Goal: Information Seeking & Learning: Get advice/opinions

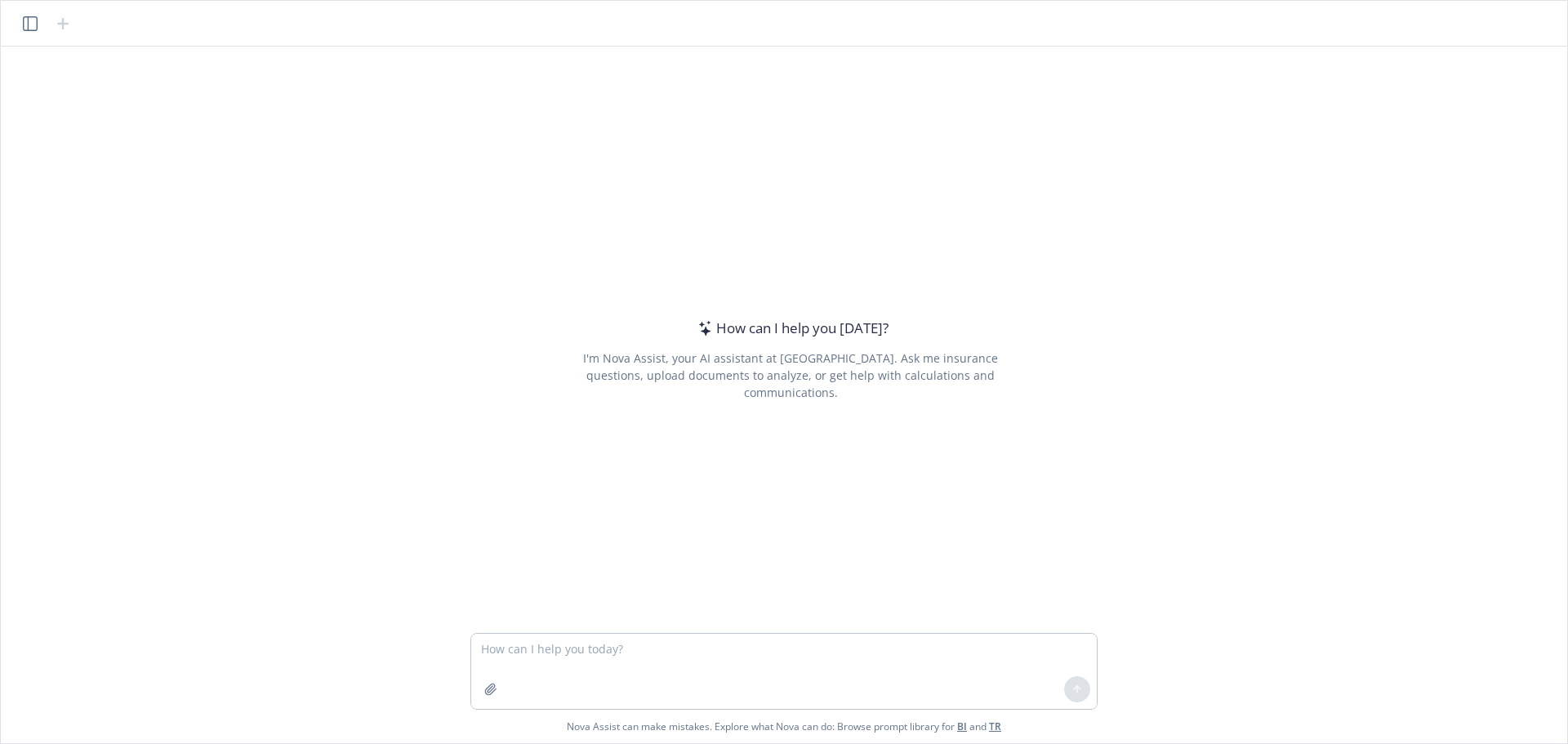
click at [544, 672] on textarea at bounding box center [783, 672] width 625 height 75
type textarea "What is national 401(k) day?"
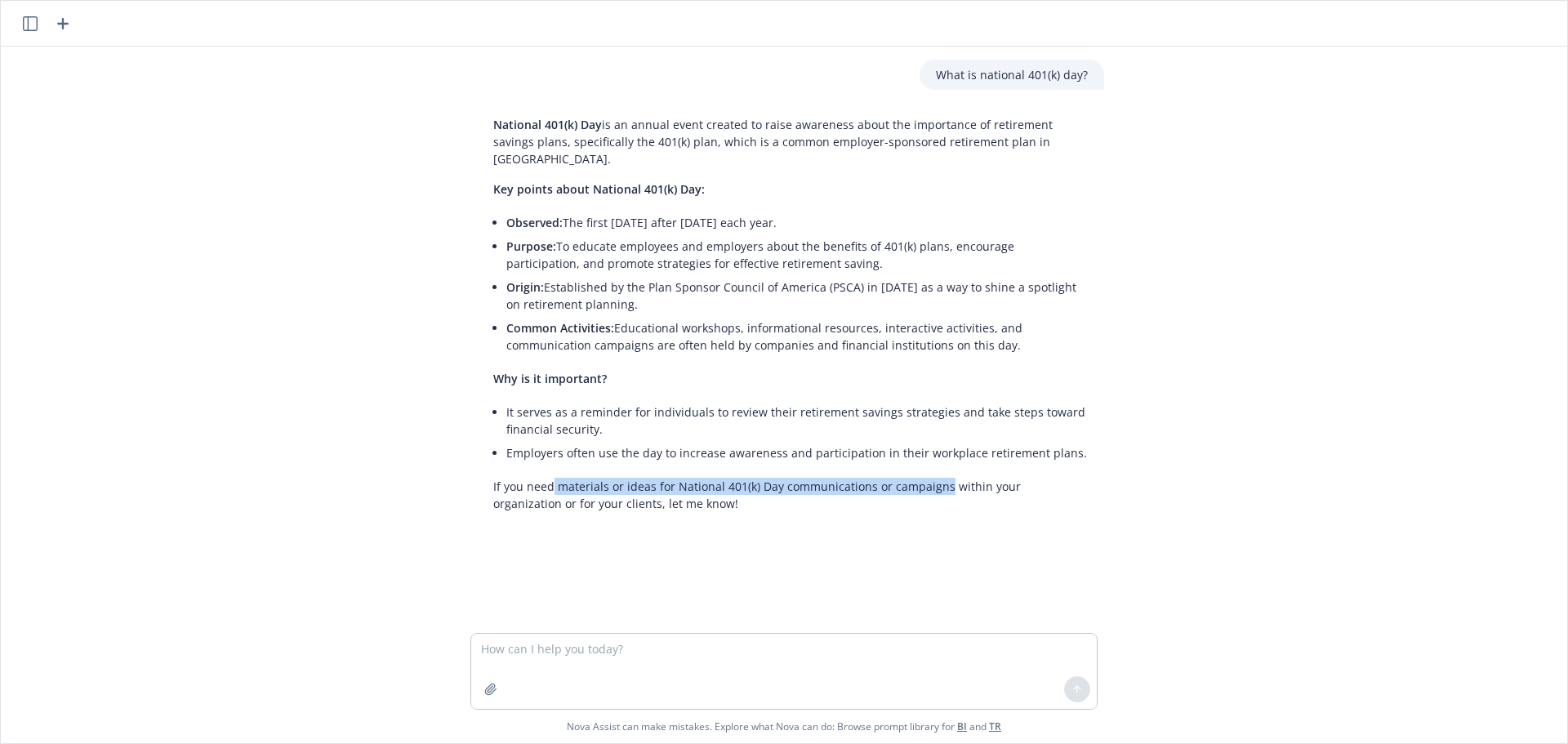
drag, startPoint x: 548, startPoint y: 470, endPoint x: 937, endPoint y: 475, distance: 389.0
click at [937, 478] on p "If you need materials or ideas for National 401(k) Day communications or campai…" at bounding box center [791, 495] width 595 height 34
copy p "materials or ideas for National 401(k) Day communications or campaigns"
click at [652, 655] on textarea at bounding box center [783, 672] width 625 height 75
paste textarea "materials or ideas for National 401(k) Day communications or campaigns"
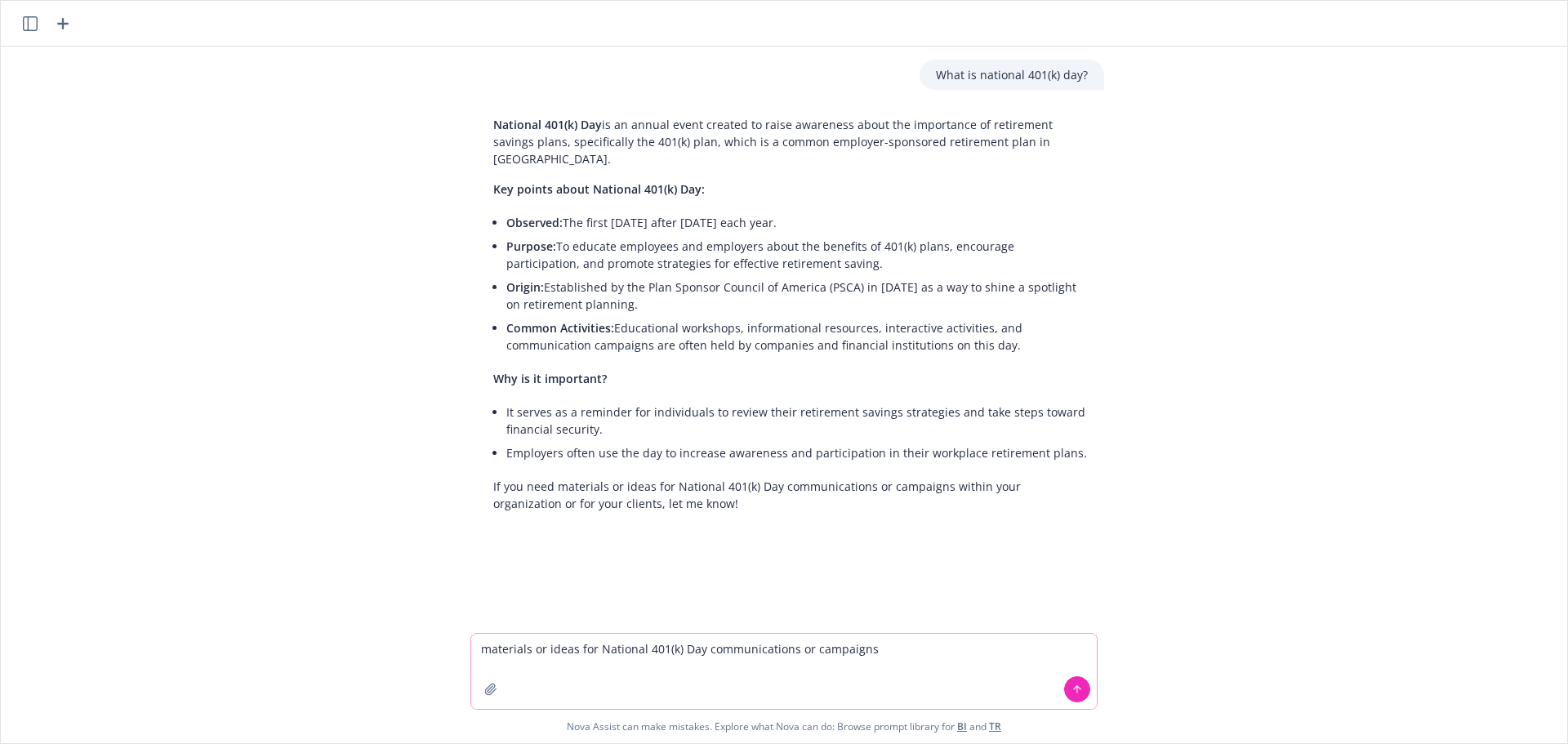
click at [487, 648] on textarea "materials or ideas for National 401(k) Day communications or campaigns" at bounding box center [783, 672] width 625 height 75
click at [1043, 652] on textarea "Please provide sample materials or ideas for National 401(k) Day communications…" at bounding box center [783, 672] width 625 height 75
type textarea "Please provide sample materials or ideas for National 401(k) Day communications…"
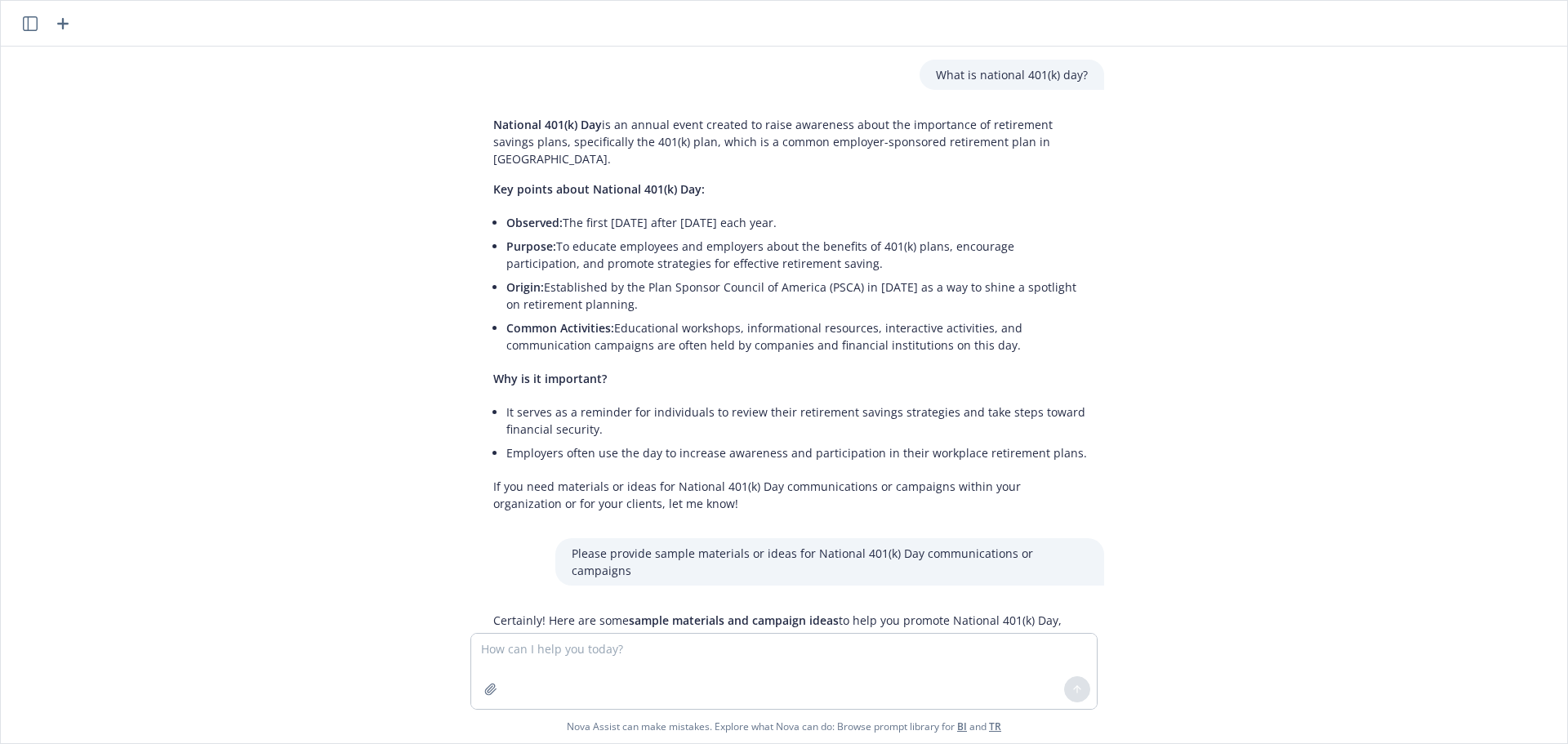
click at [1362, 423] on div "What is national 401(k) day? National 401(k) Day is an annual event created to …" at bounding box center [783, 340] width 1553 height 587
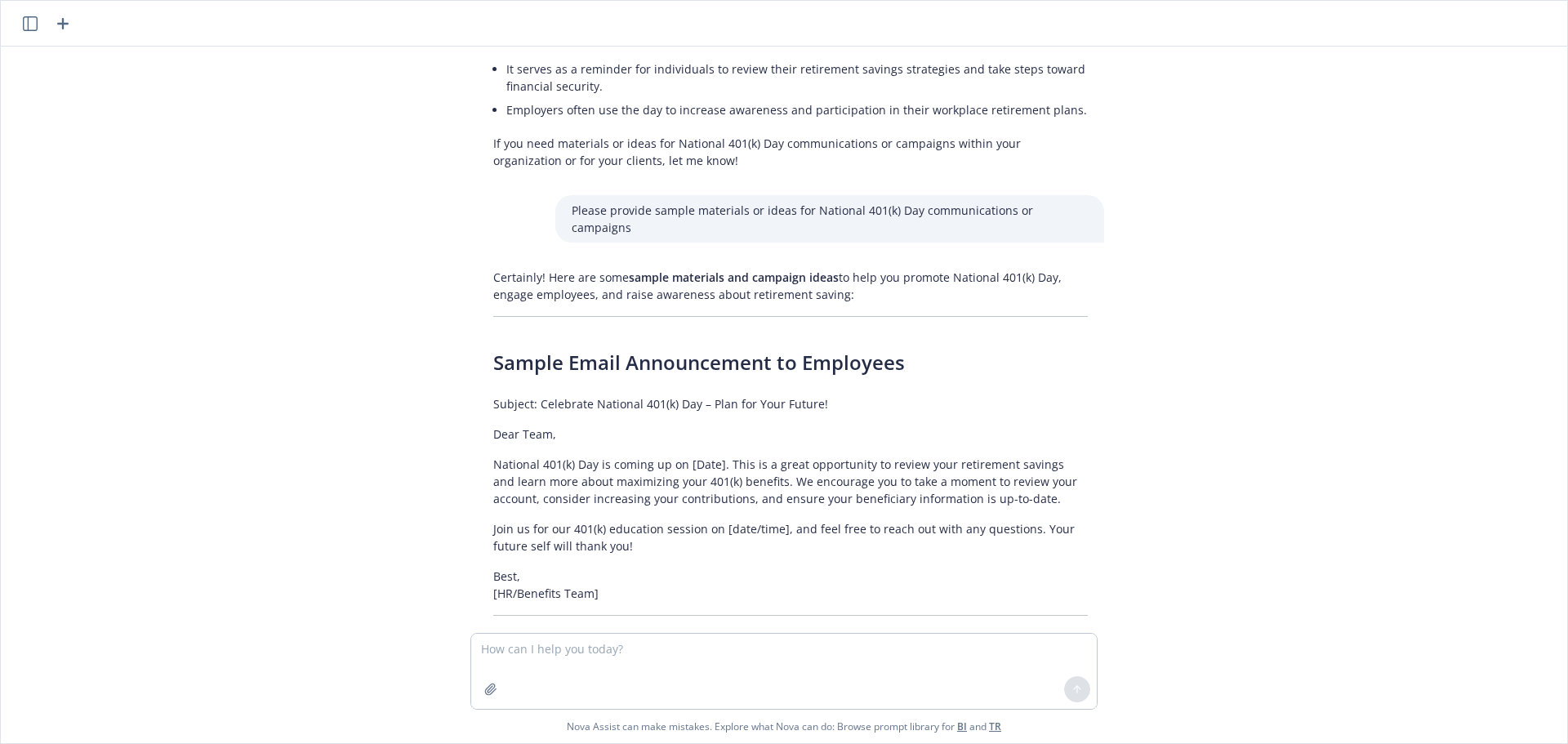
scroll to position [370, 0]
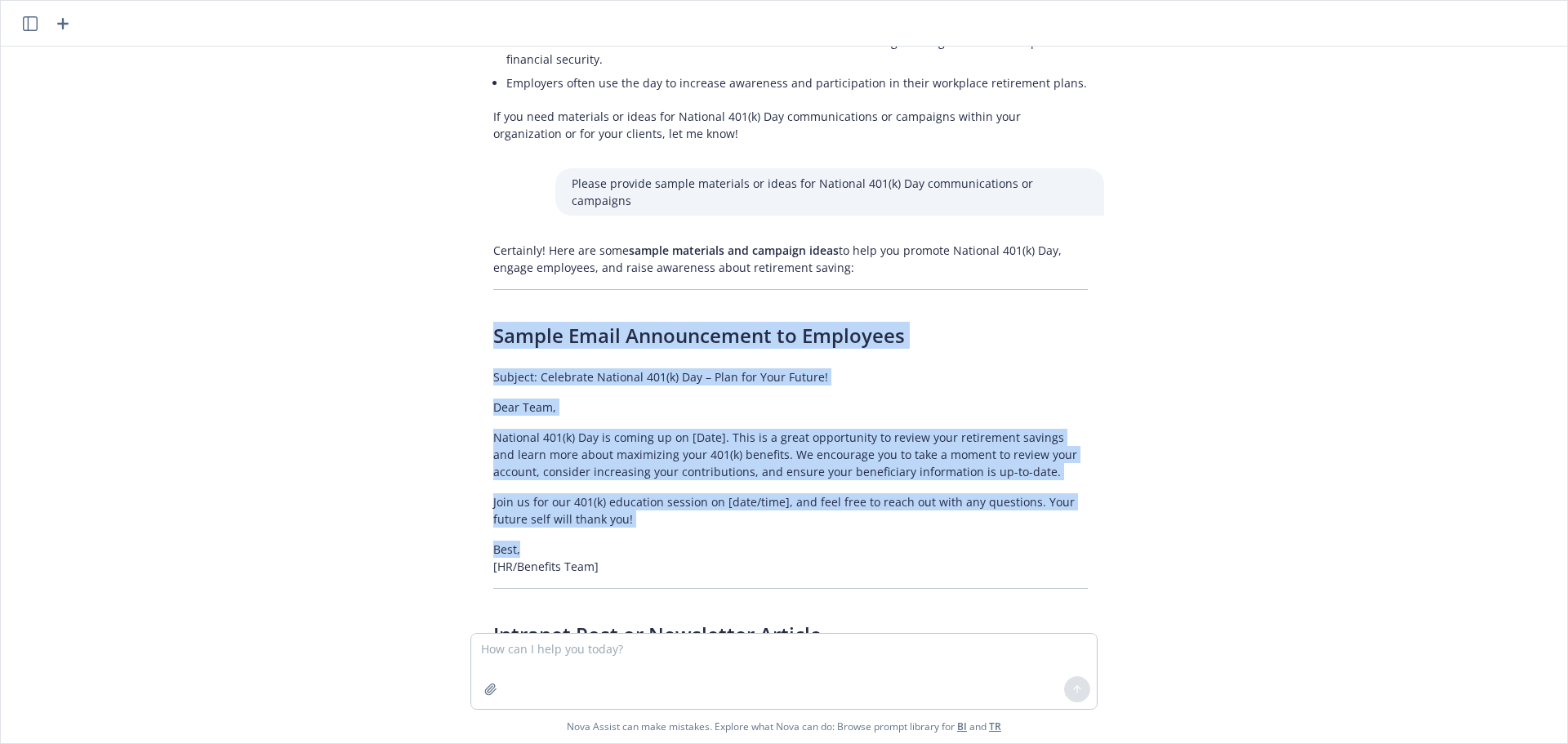
drag, startPoint x: 489, startPoint y: 303, endPoint x: 735, endPoint y: 504, distance: 317.7
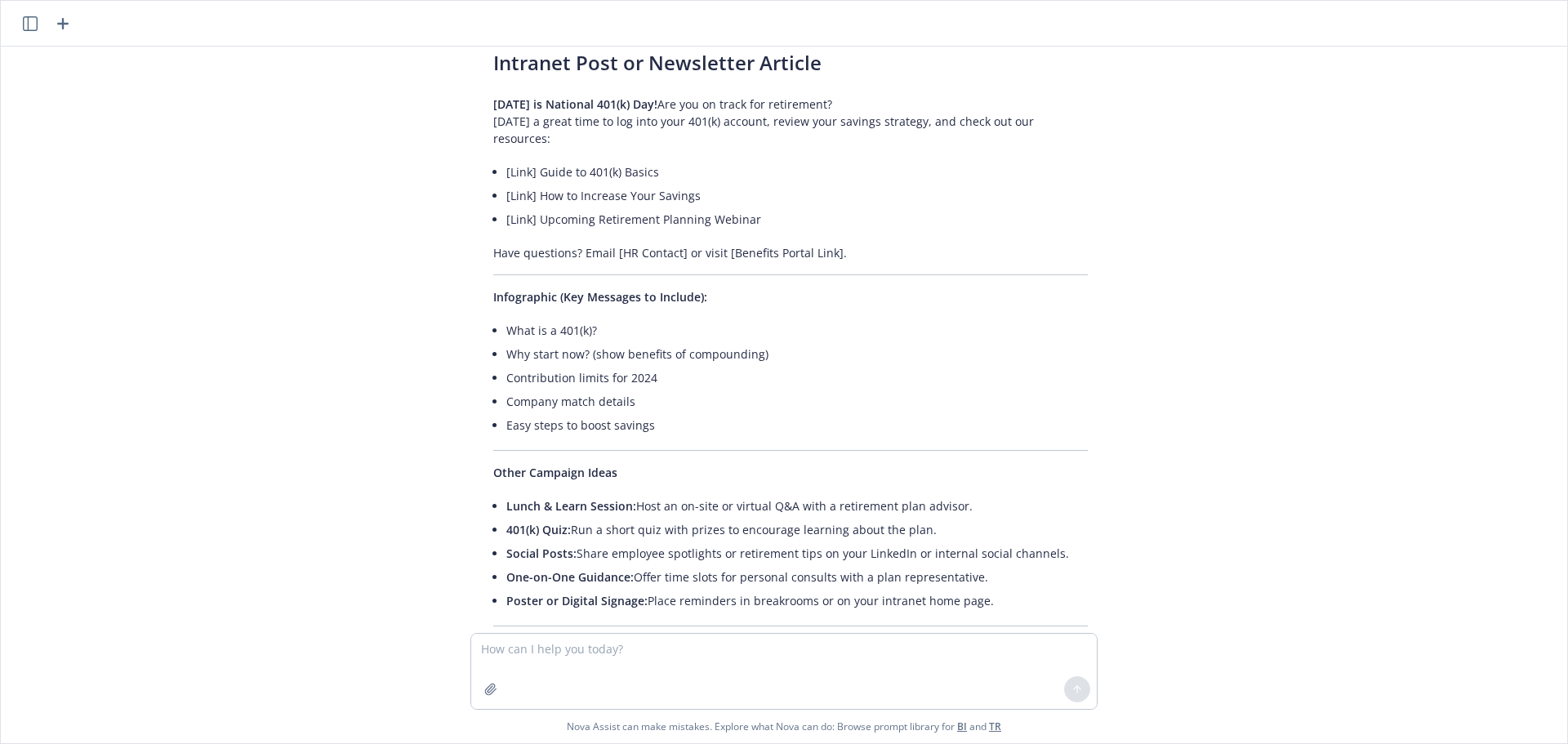
scroll to position [1105, 0]
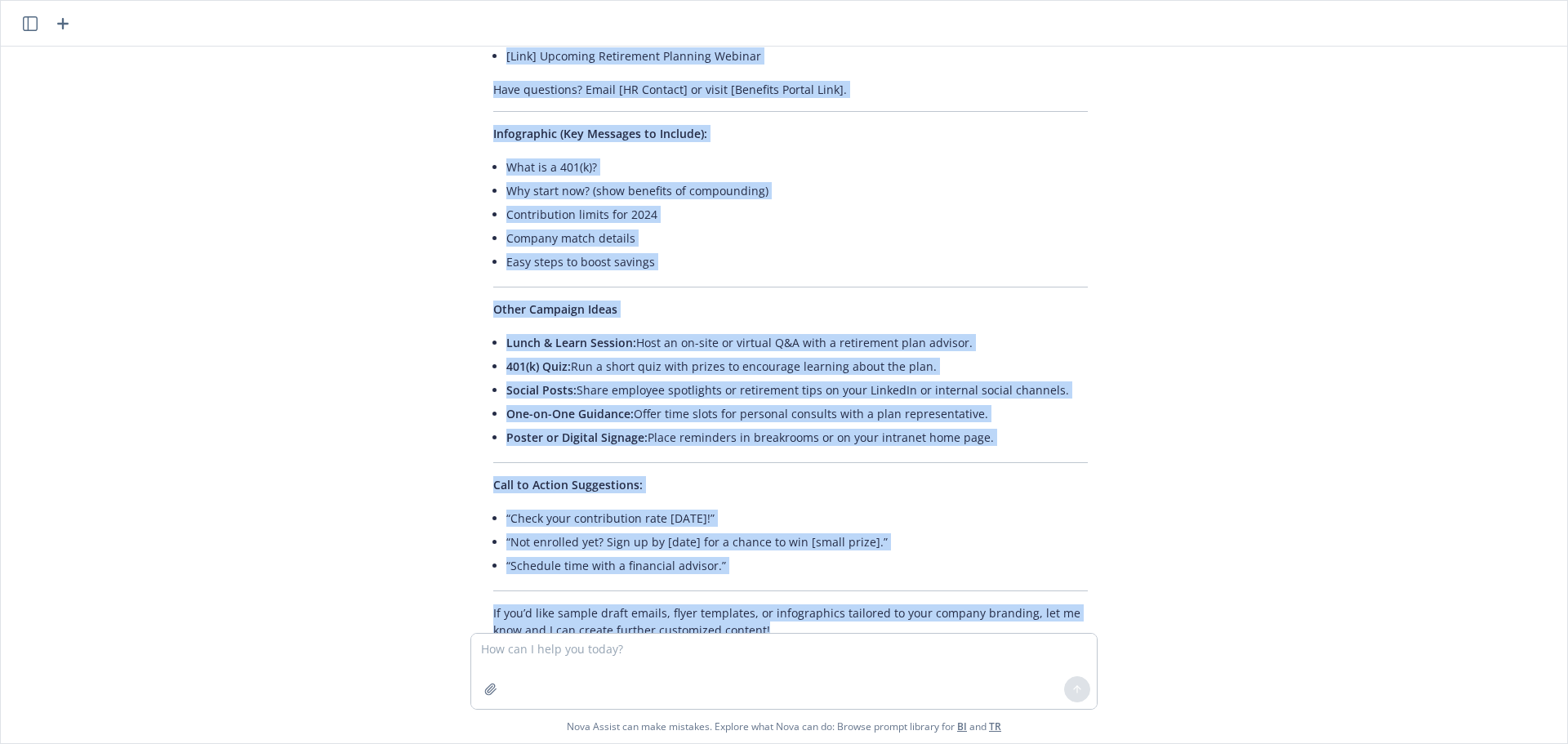
click at [796, 604] on p "If you’d like sample draft emails, flyer templates, or infographics tailored to…" at bounding box center [791, 621] width 595 height 34
copy div "Loremi Dolor Sitametconse ad Elitseddo Eiusmod: Temporinc Utlabore 685(e) Dol –…"
drag, startPoint x: 1327, startPoint y: 437, endPoint x: 1187, endPoint y: 629, distance: 237.6
click at [1327, 437] on div "What is national 401(k) day? National 401(k) Day is an annual event created to …" at bounding box center [783, 340] width 1553 height 587
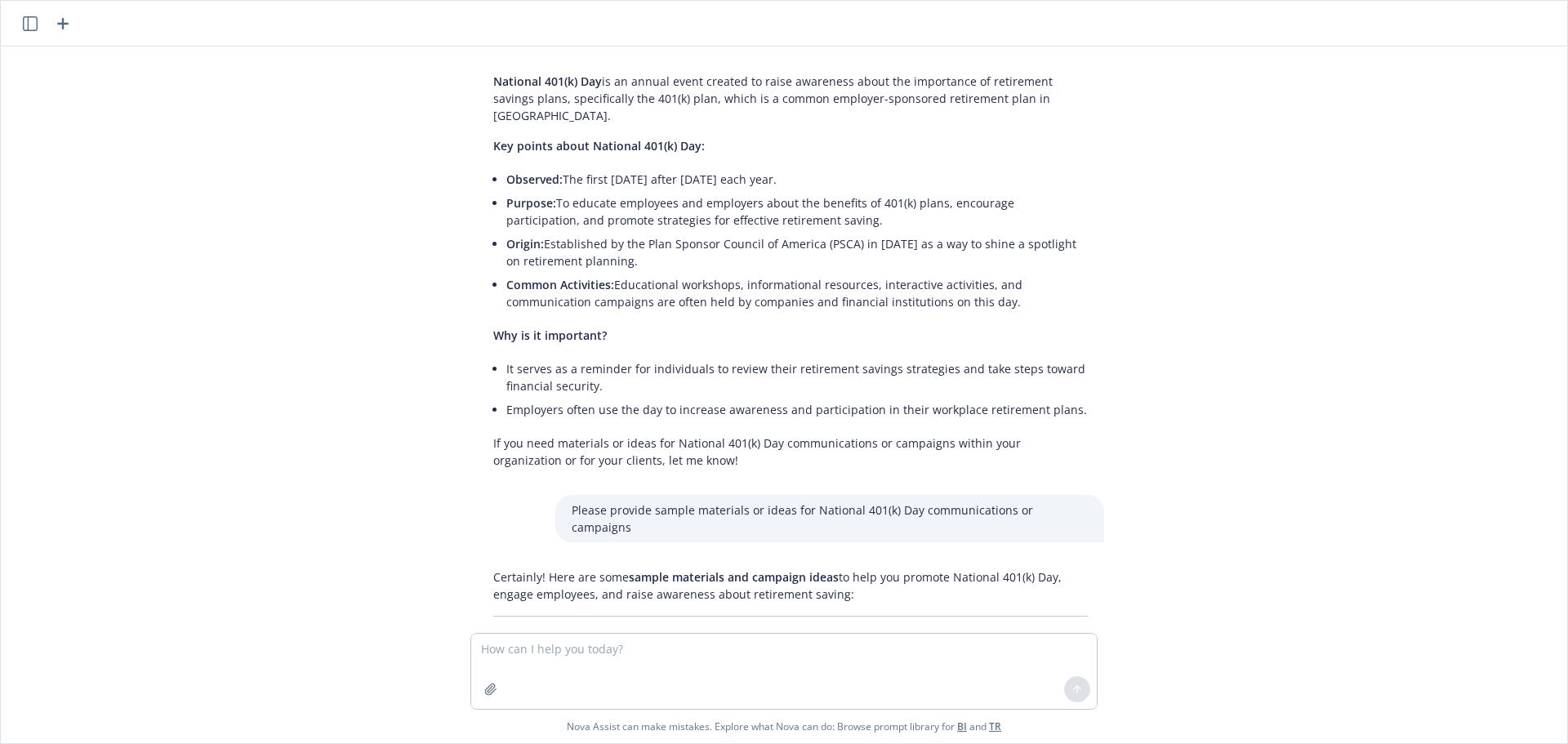
scroll to position [0, 0]
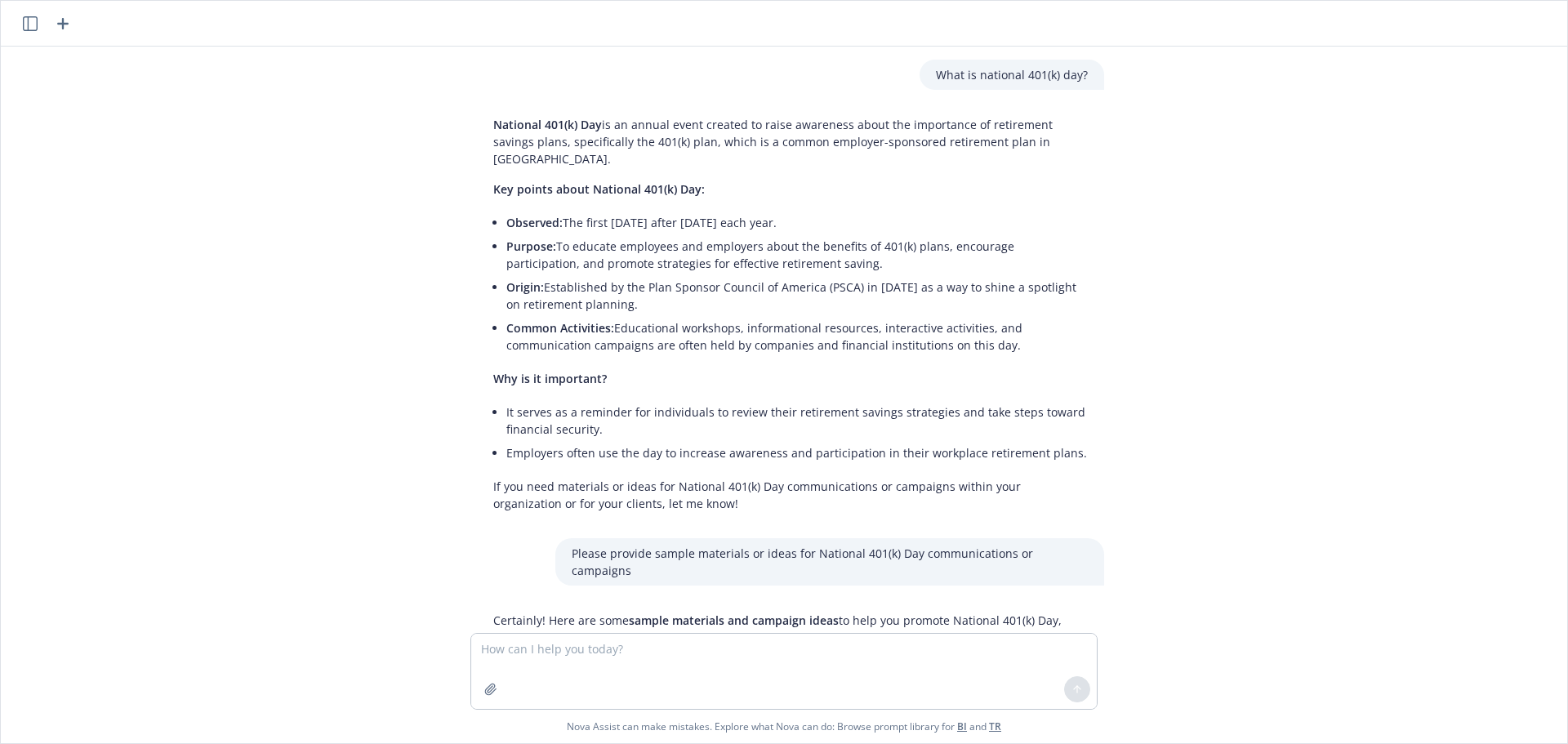
click at [23, 18] on icon "button" at bounding box center [30, 24] width 15 height 15
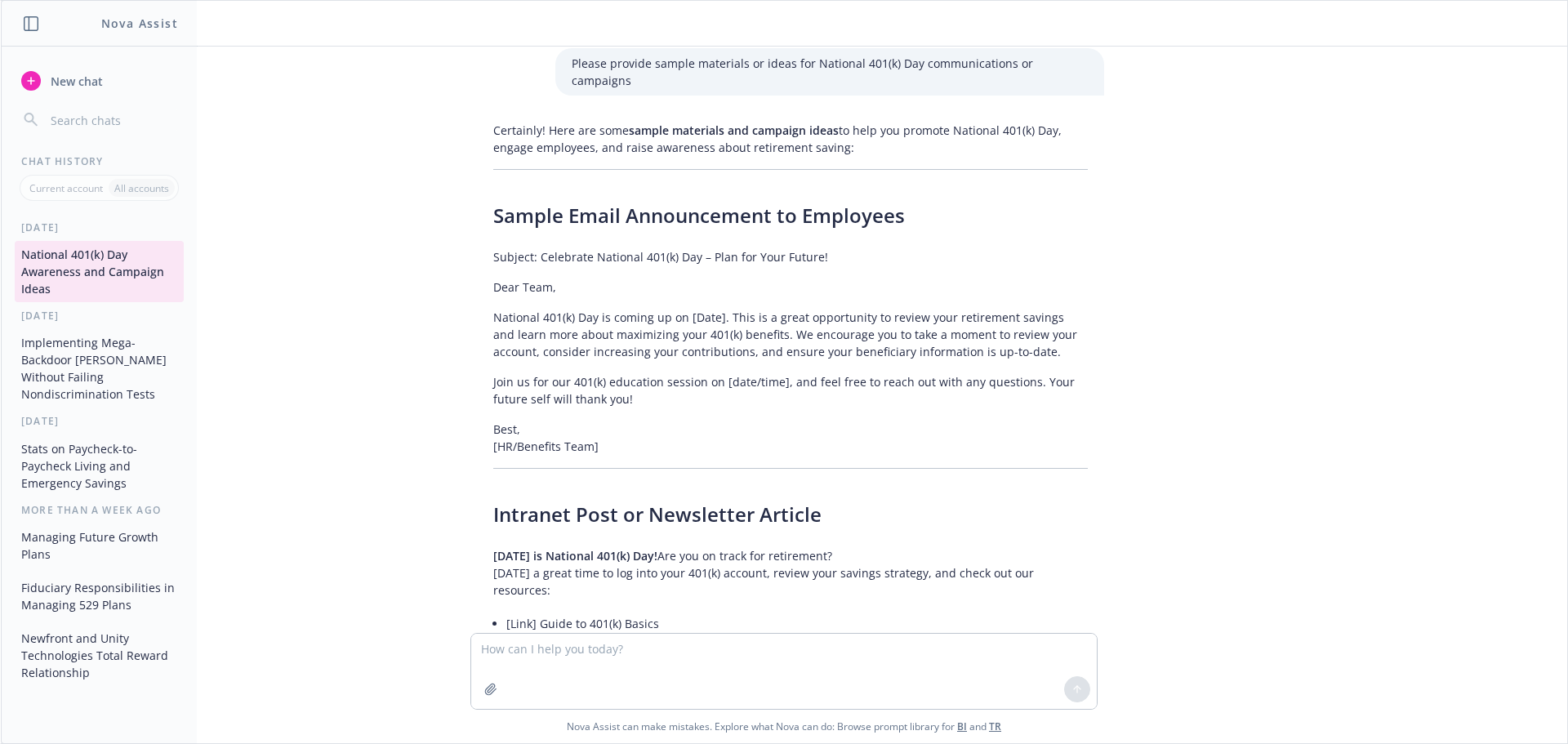
scroll to position [1105, 0]
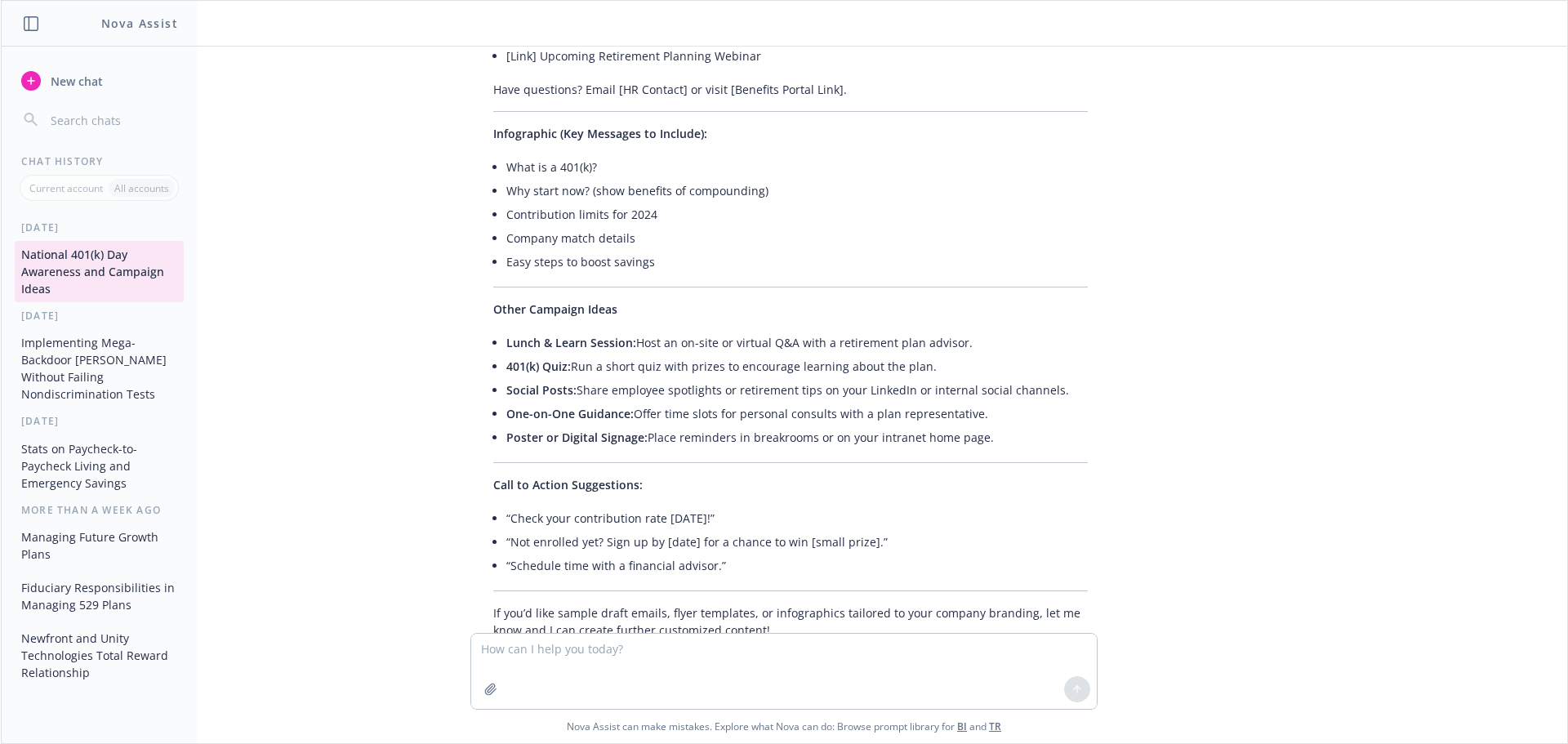
click at [735, 402] on li "One-on-One Guidance: Offer time slots for personal consults with a plan represe…" at bounding box center [796, 413] width 581 height 24
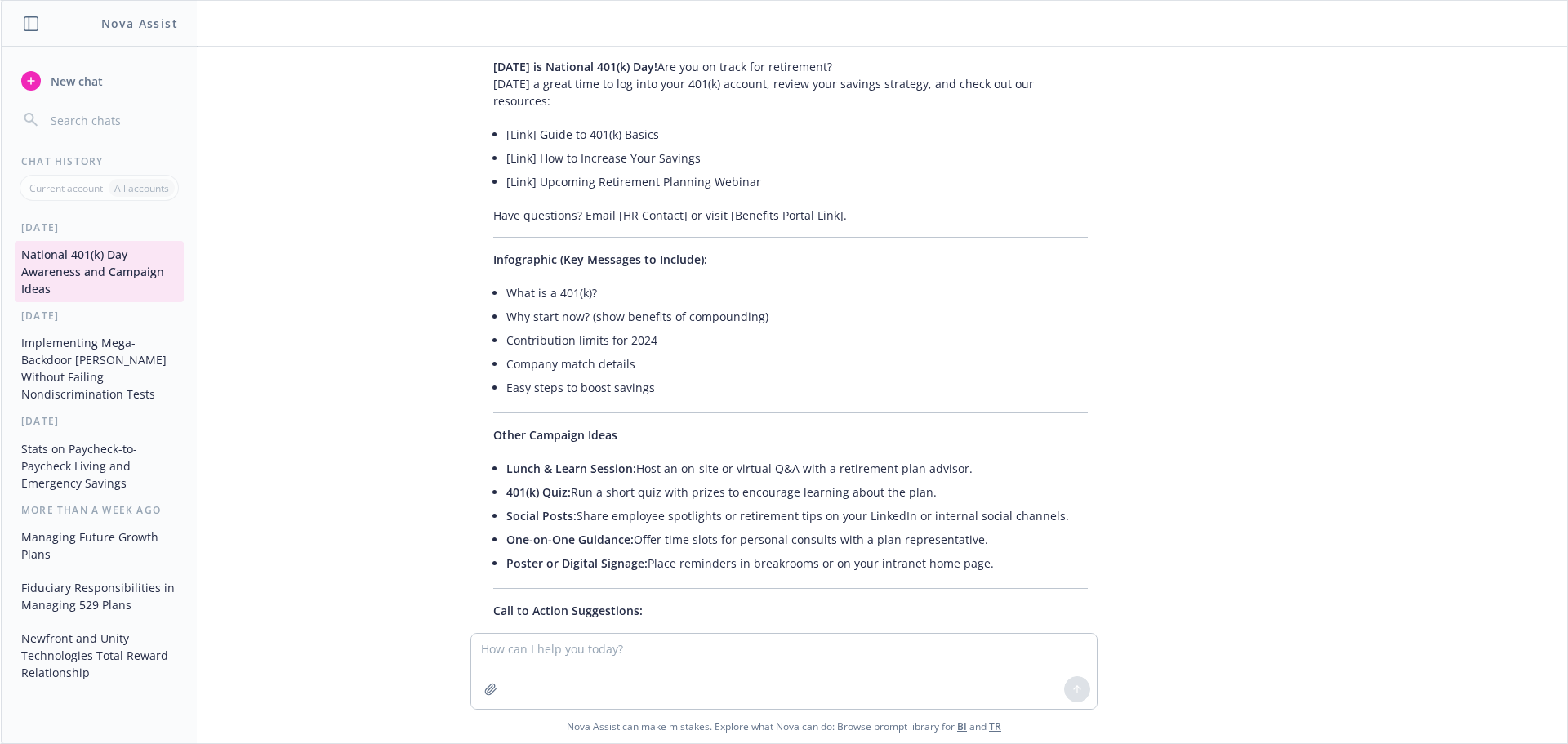
scroll to position [779, 0]
